Goal: Information Seeking & Learning: Learn about a topic

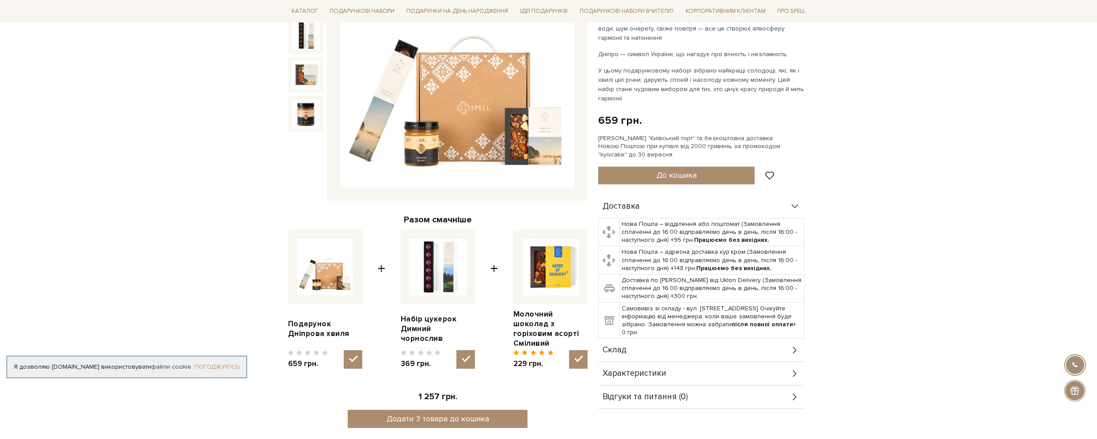
click at [211, 368] on link "Погоджуюсь" at bounding box center [216, 367] width 45 height 8
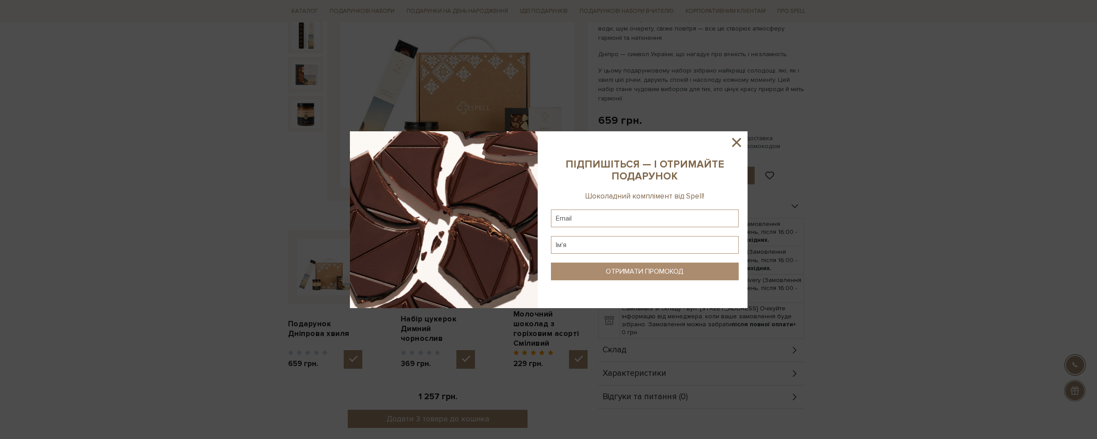
click at [733, 142] on icon at bounding box center [736, 142] width 15 height 15
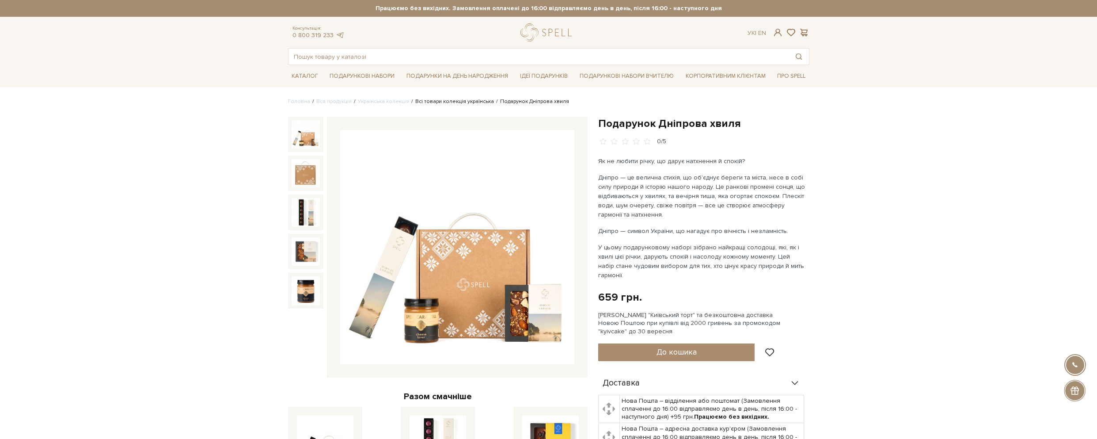
click at [460, 101] on link "Всі товари колекція українська" at bounding box center [454, 101] width 79 height 7
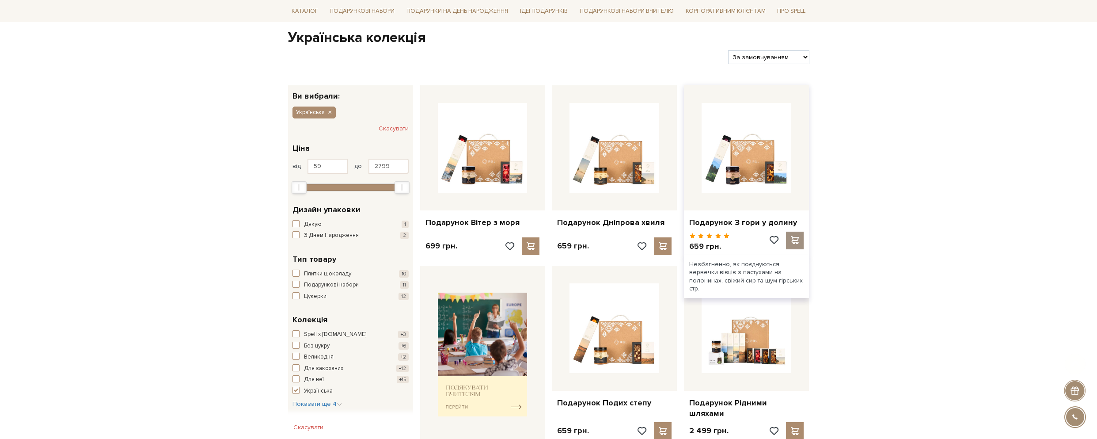
scroll to position [88, 0]
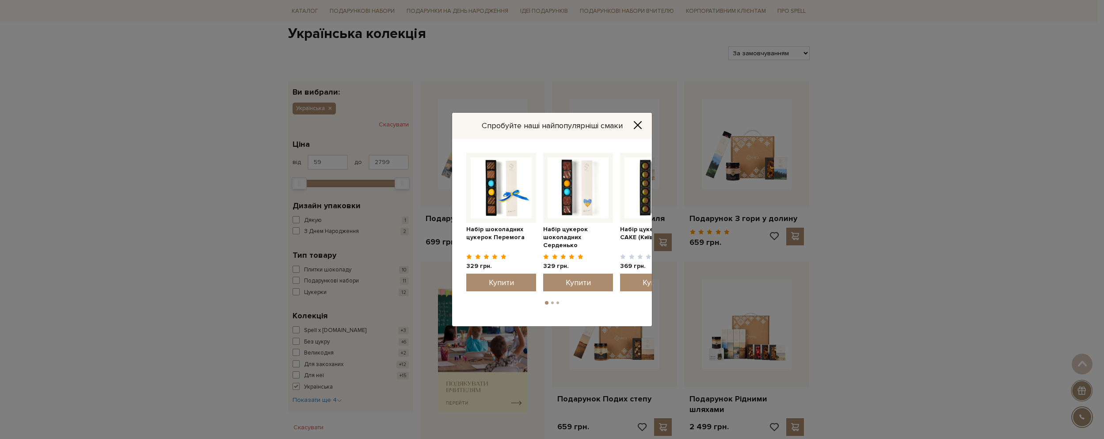
click at [637, 122] on icon "Close" at bounding box center [637, 125] width 9 height 9
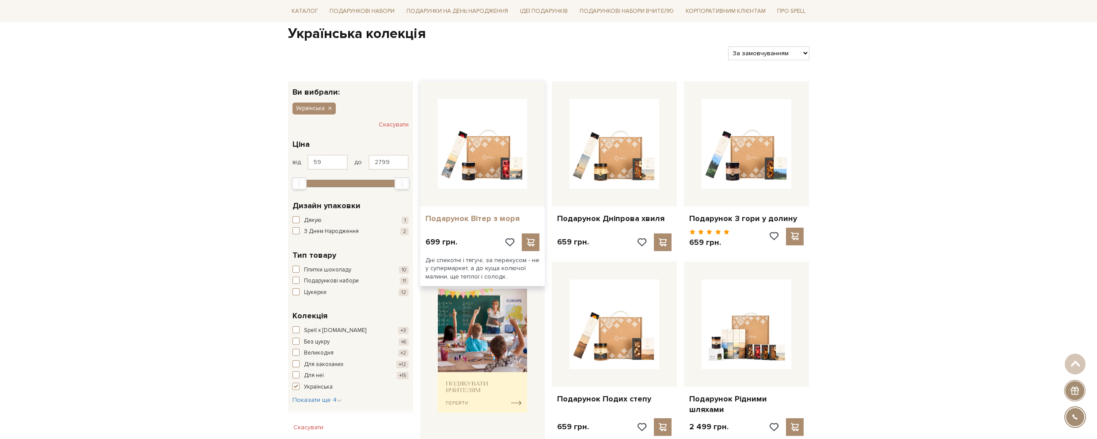
drag, startPoint x: 633, startPoint y: 218, endPoint x: 491, endPoint y: 218, distance: 141.9
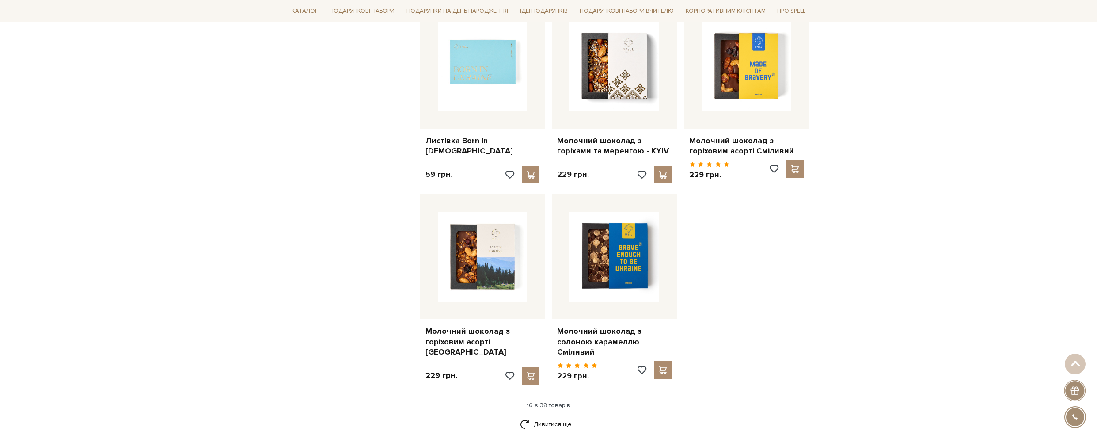
scroll to position [1061, 0]
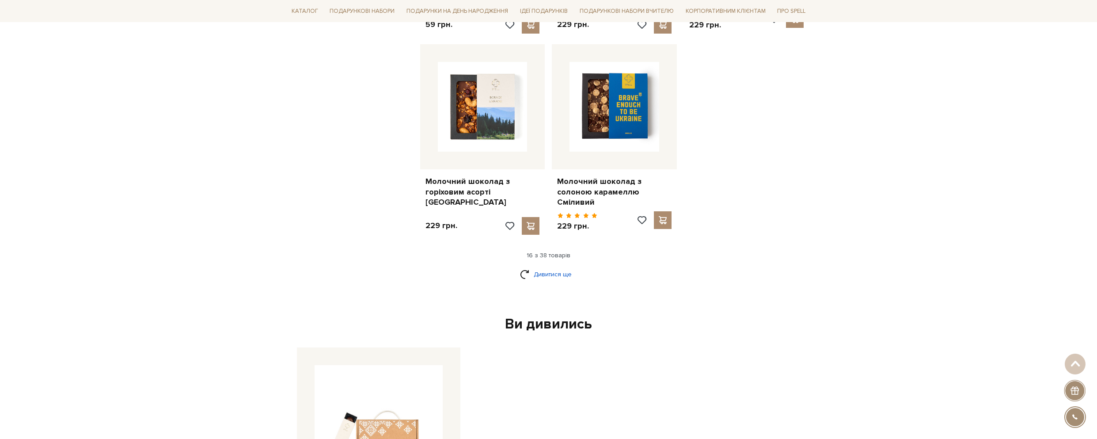
click at [552, 266] on link "Дивитися ще" at bounding box center [548, 273] width 57 height 15
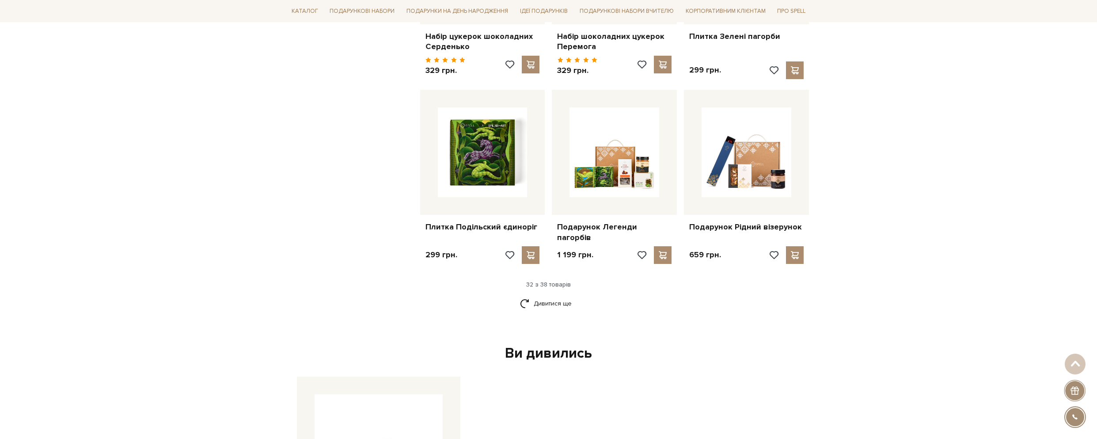
scroll to position [1989, 0]
click at [557, 294] on link "Дивитися ще" at bounding box center [548, 301] width 57 height 15
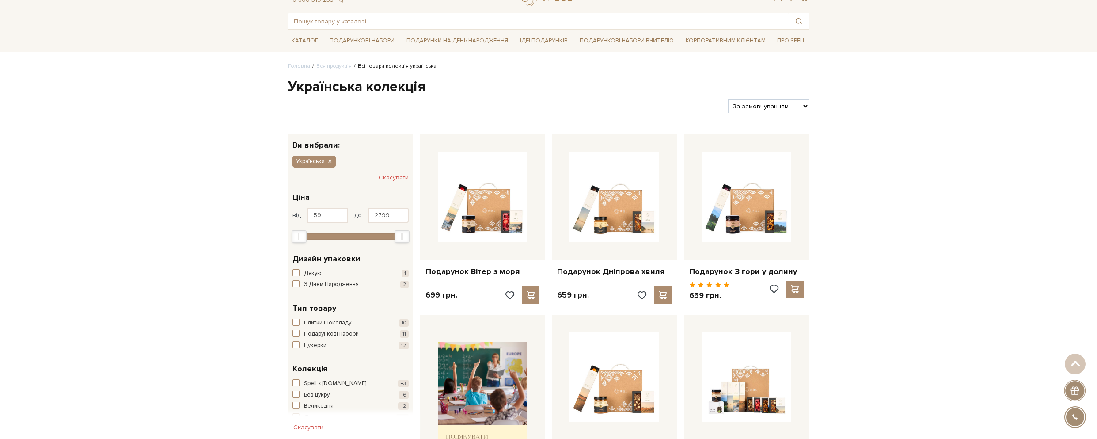
scroll to position [0, 0]
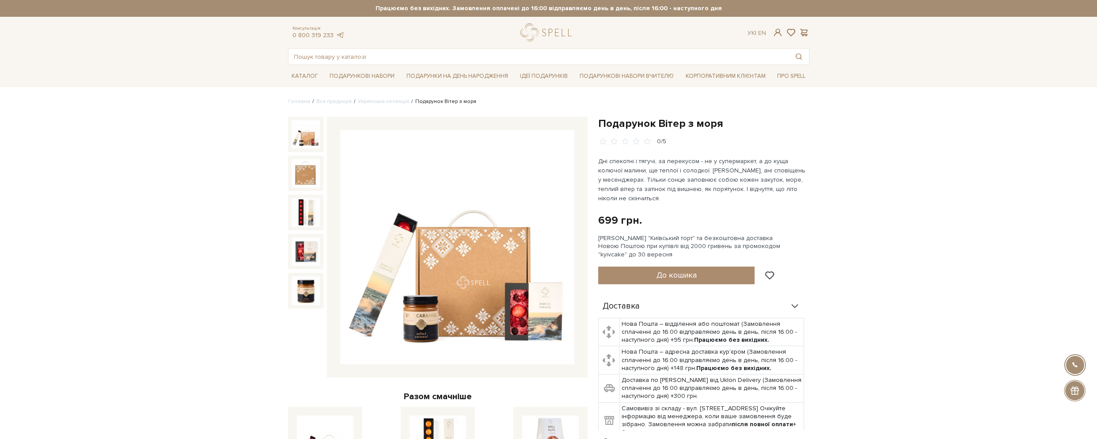
click at [475, 261] on img at bounding box center [457, 247] width 234 height 234
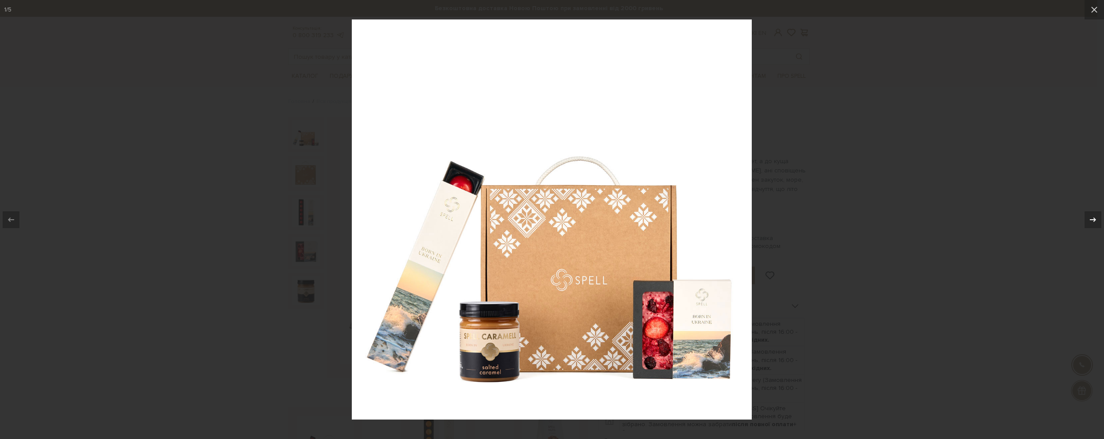
click at [1095, 220] on icon at bounding box center [1093, 219] width 6 height 4
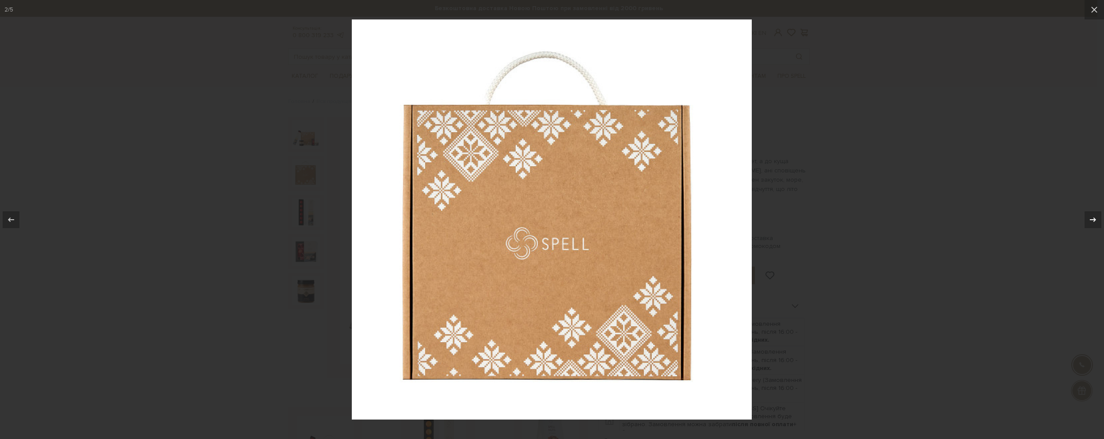
click at [1094, 220] on icon at bounding box center [1093, 219] width 6 height 4
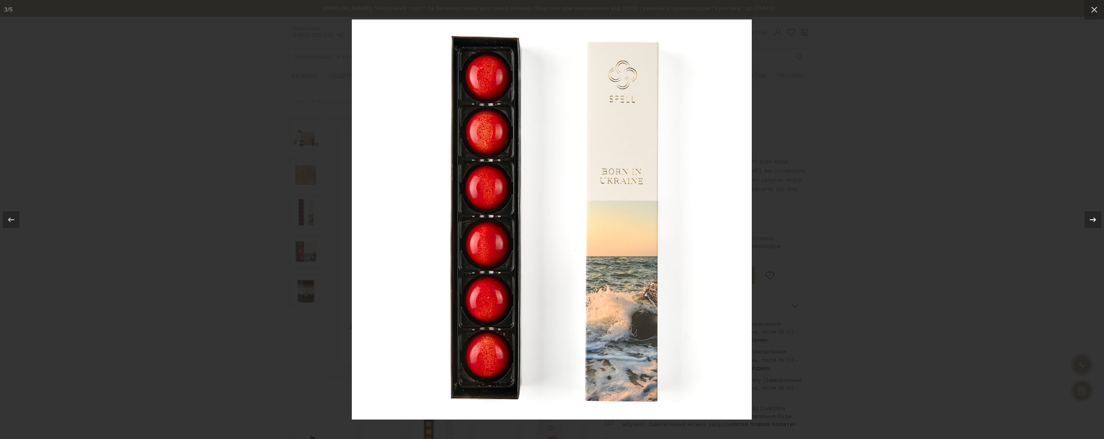
click at [1090, 218] on icon at bounding box center [1093, 219] width 11 height 11
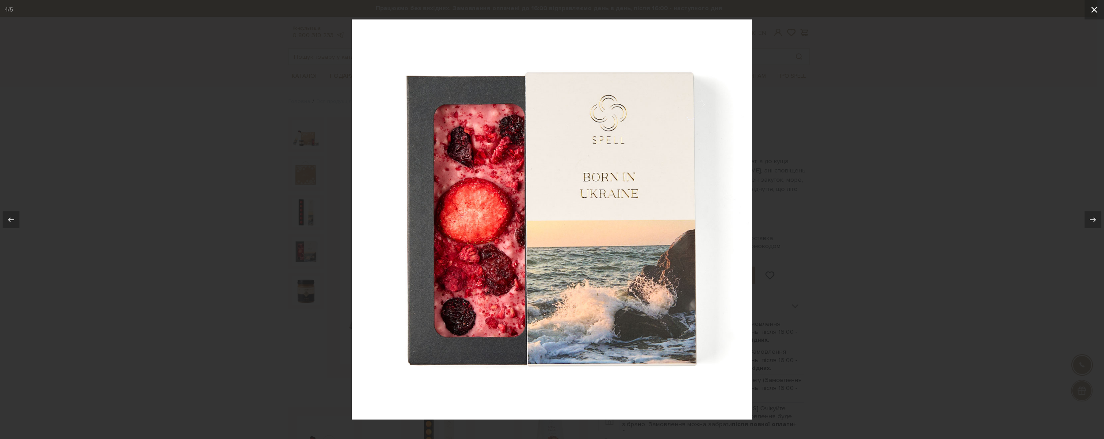
click at [1092, 9] on icon at bounding box center [1094, 9] width 11 height 11
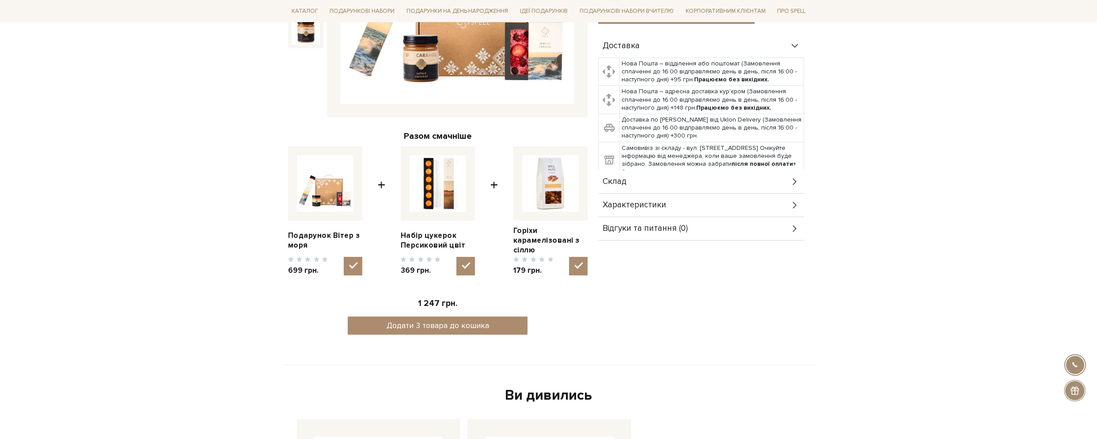
scroll to position [265, 0]
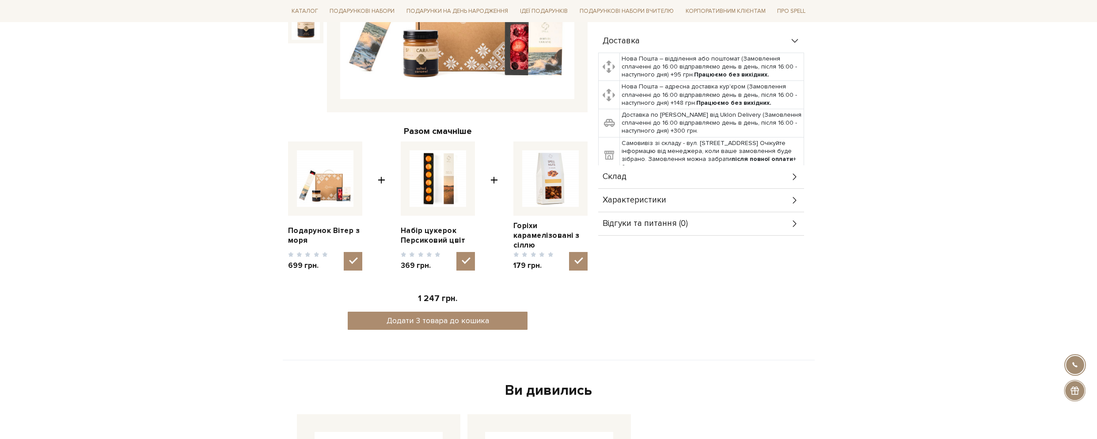
click at [800, 177] on div "Склад" at bounding box center [701, 176] width 206 height 23
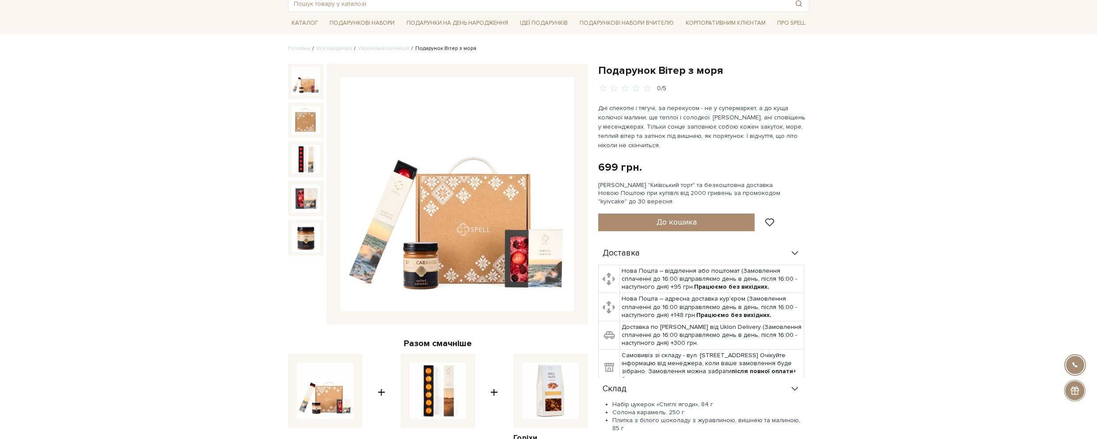
scroll to position [0, 0]
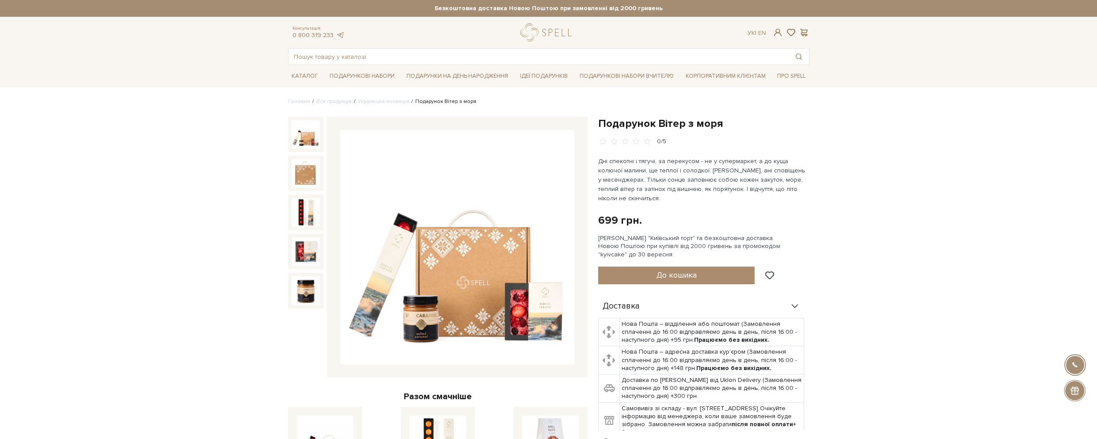
click at [371, 98] on li "Українська колекція" at bounding box center [380, 102] width 57 height 8
click at [374, 101] on link "Українська колекція" at bounding box center [383, 101] width 51 height 7
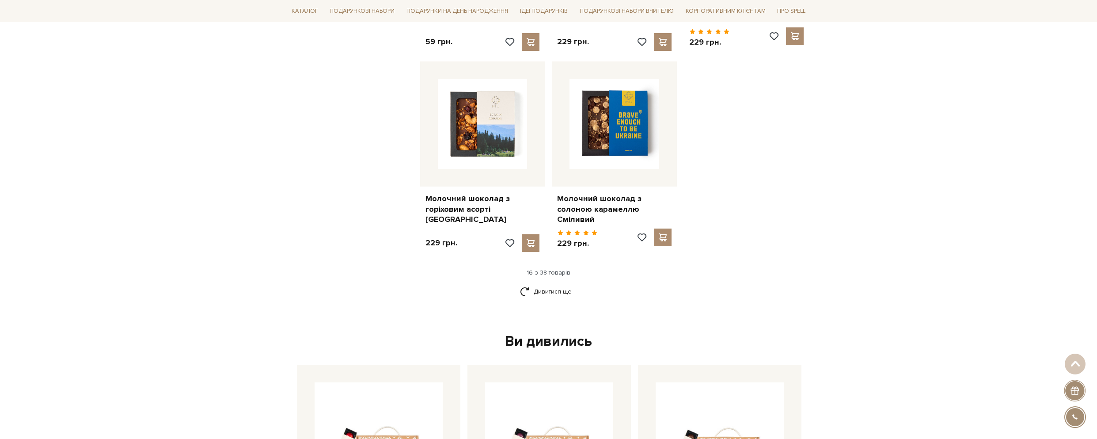
scroll to position [1061, 0]
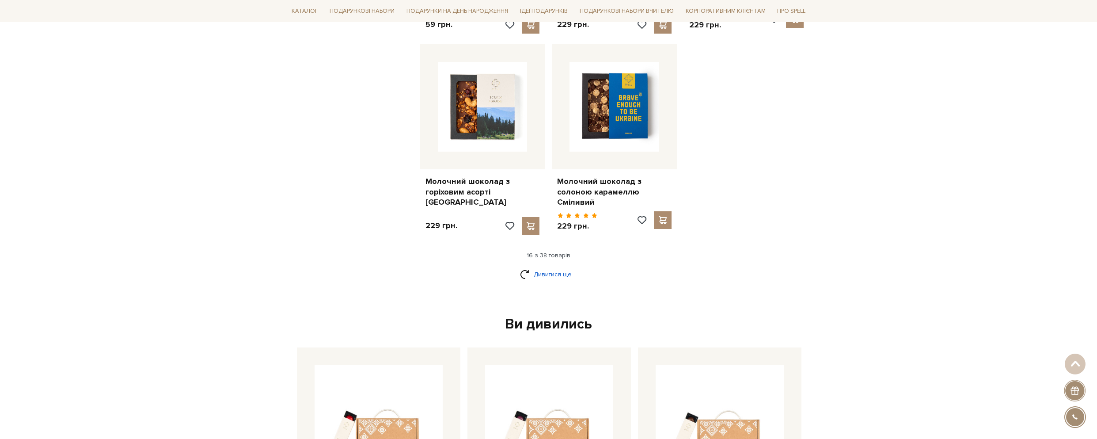
click at [543, 266] on link "Дивитися ще" at bounding box center [548, 273] width 57 height 15
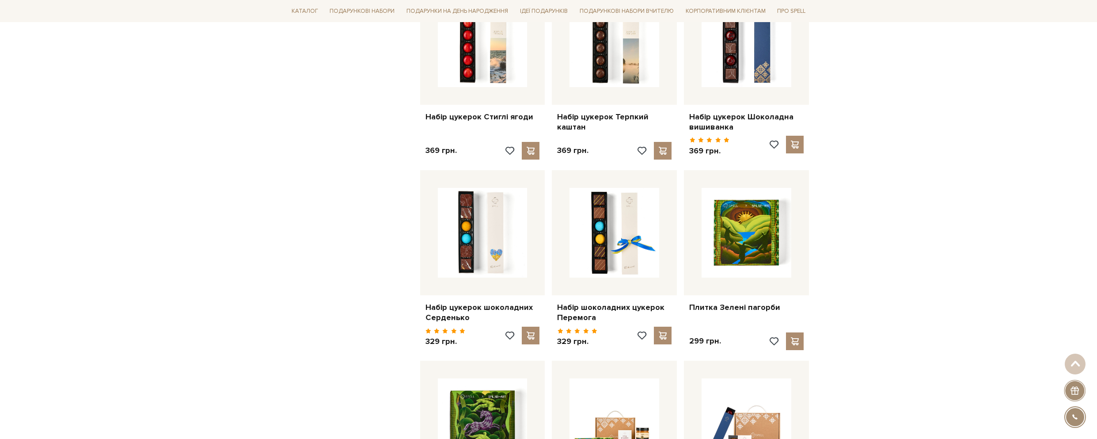
scroll to position [1723, 0]
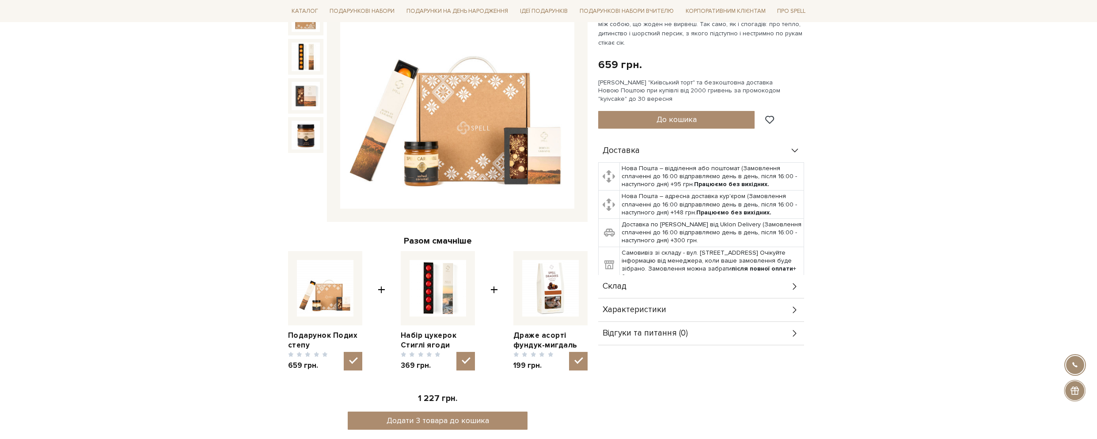
scroll to position [177, 0]
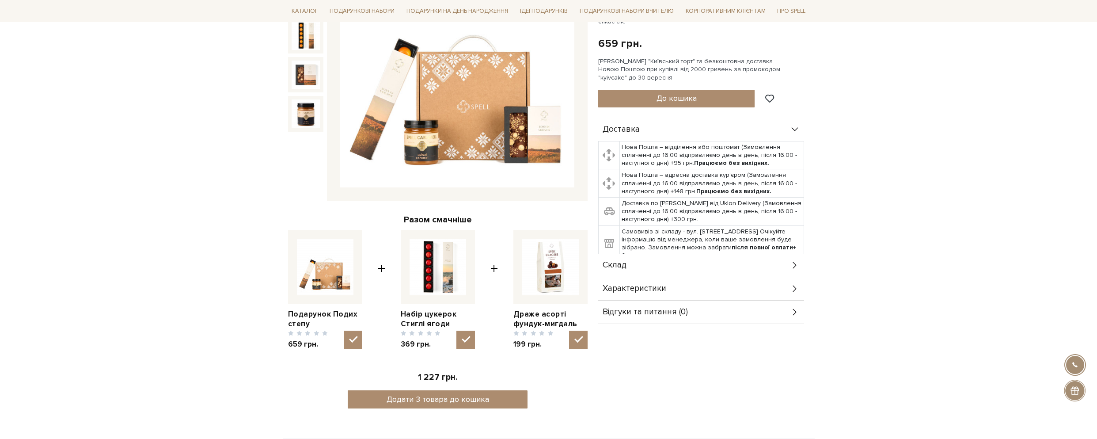
click at [794, 260] on icon at bounding box center [795, 265] width 10 height 10
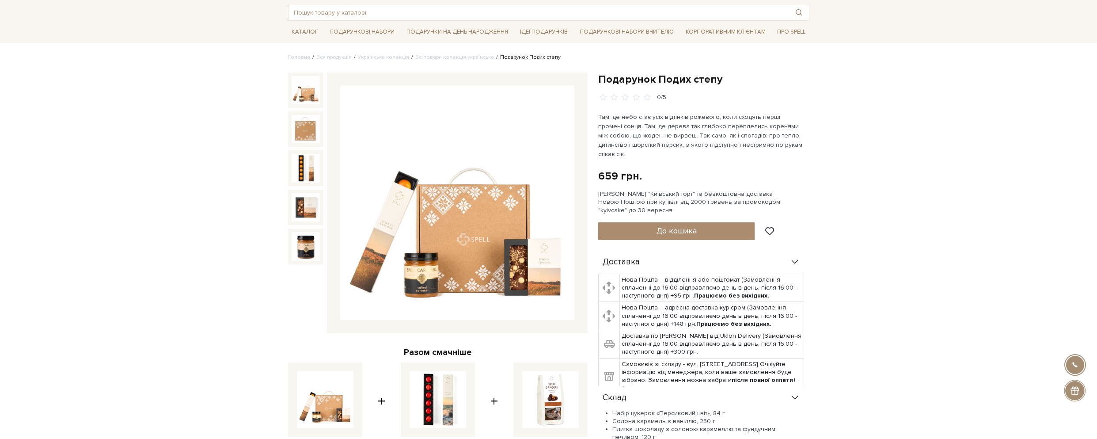
scroll to position [0, 0]
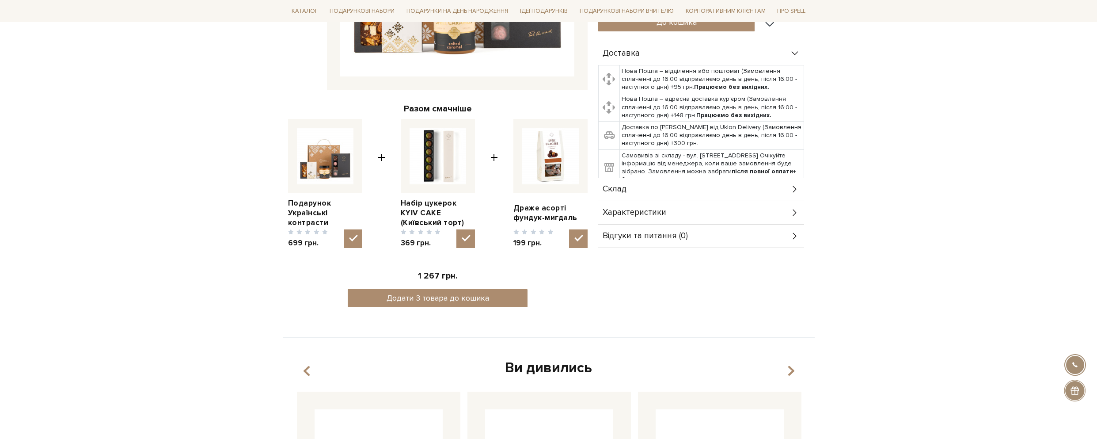
scroll to position [309, 0]
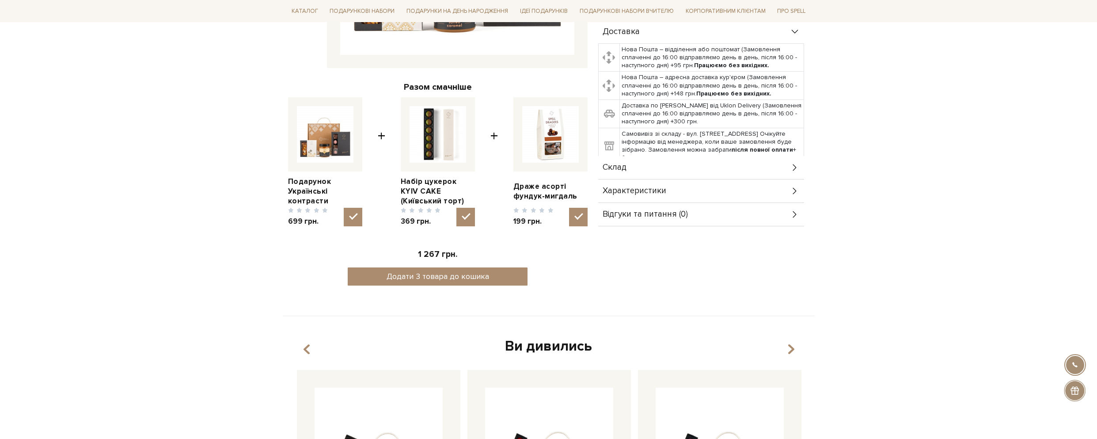
click at [785, 171] on div "Склад" at bounding box center [701, 167] width 206 height 23
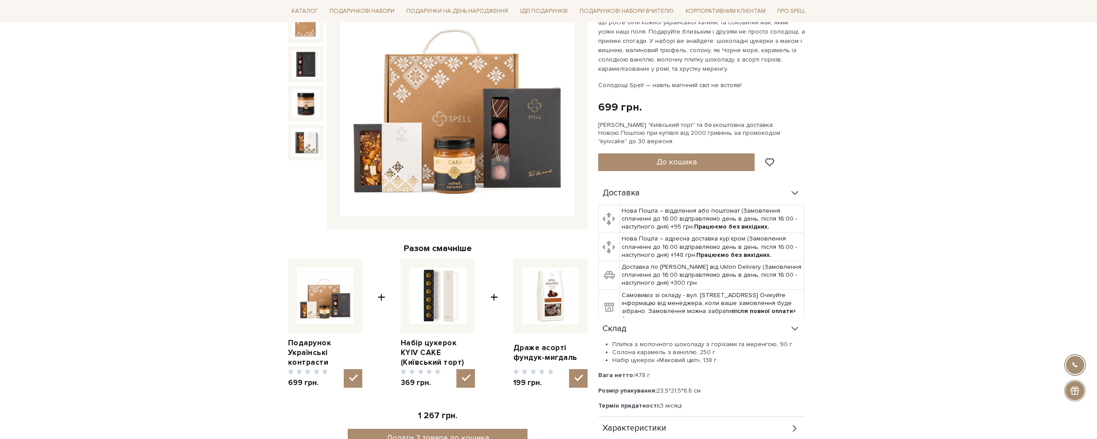
scroll to position [44, 0]
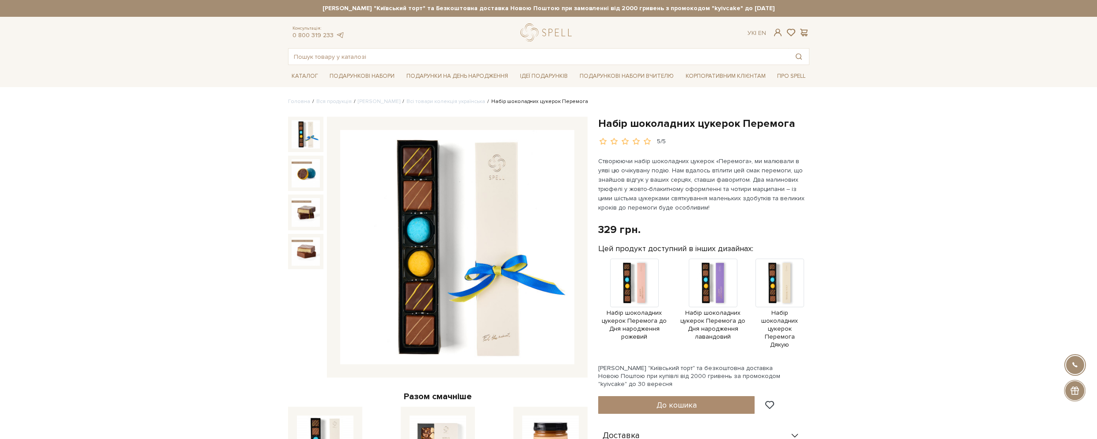
click at [494, 339] on img at bounding box center [457, 247] width 234 height 234
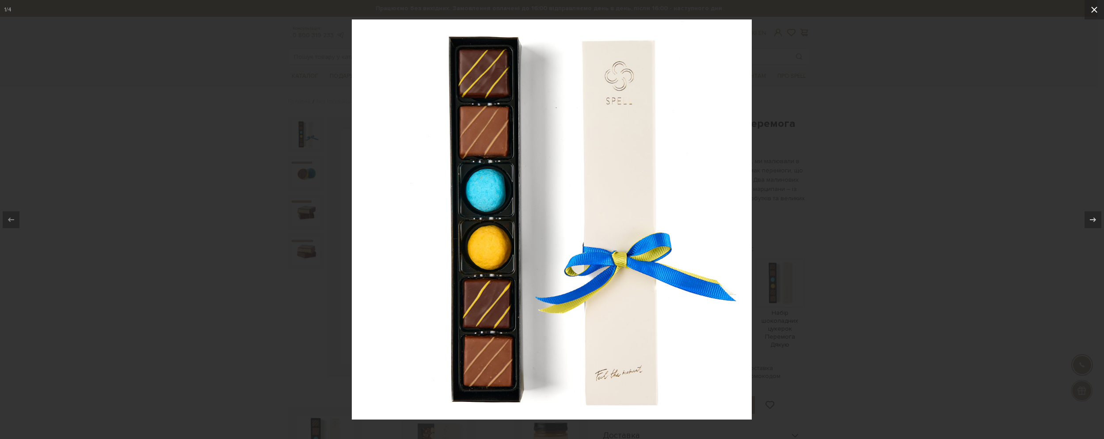
click at [1092, 9] on icon at bounding box center [1094, 9] width 11 height 11
